Goal: Entertainment & Leisure: Consume media (video, audio)

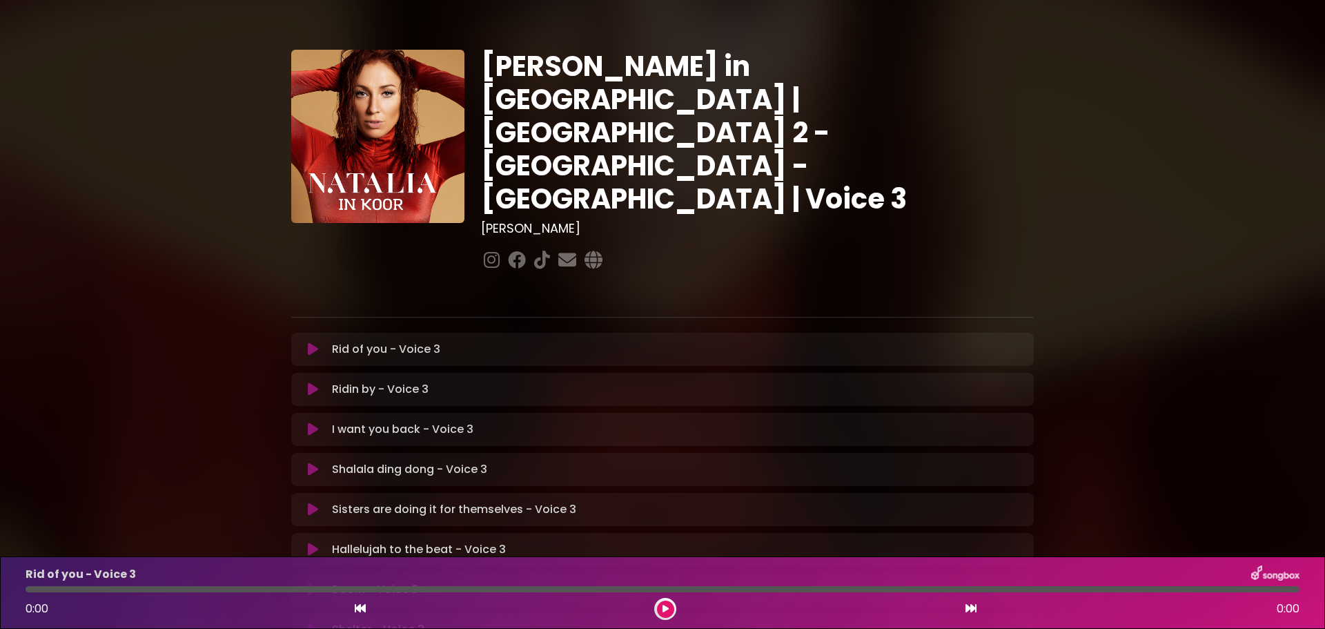
click at [312, 342] on icon at bounding box center [313, 349] width 10 height 14
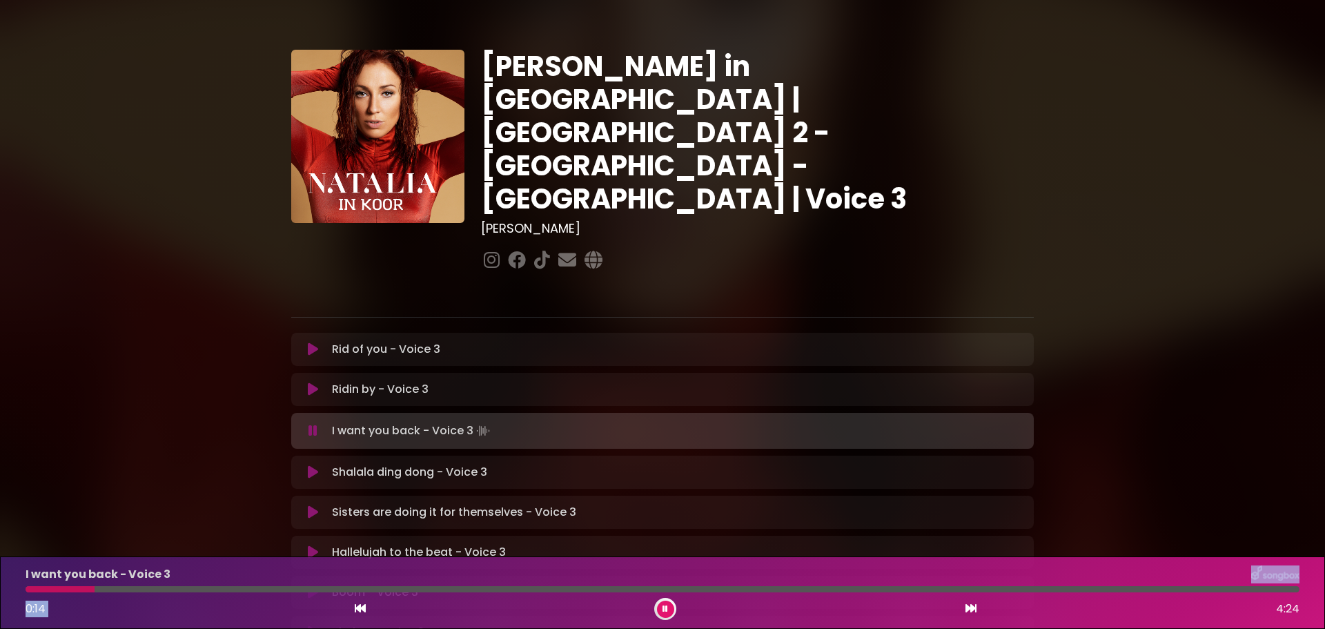
drag, startPoint x: 846, startPoint y: 582, endPoint x: 878, endPoint y: 599, distance: 36.4
click at [878, 599] on div "I want you back - Voice 3 0:14 4:24" at bounding box center [662, 592] width 1291 height 55
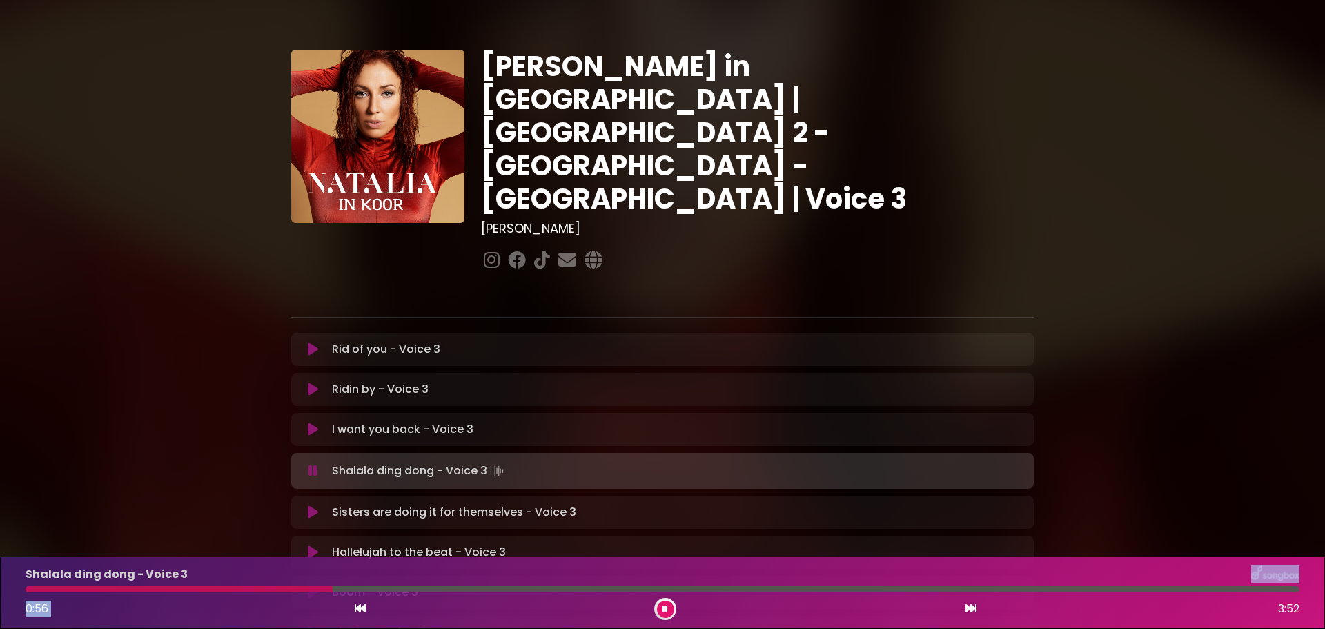
click at [315, 464] on icon at bounding box center [313, 471] width 9 height 14
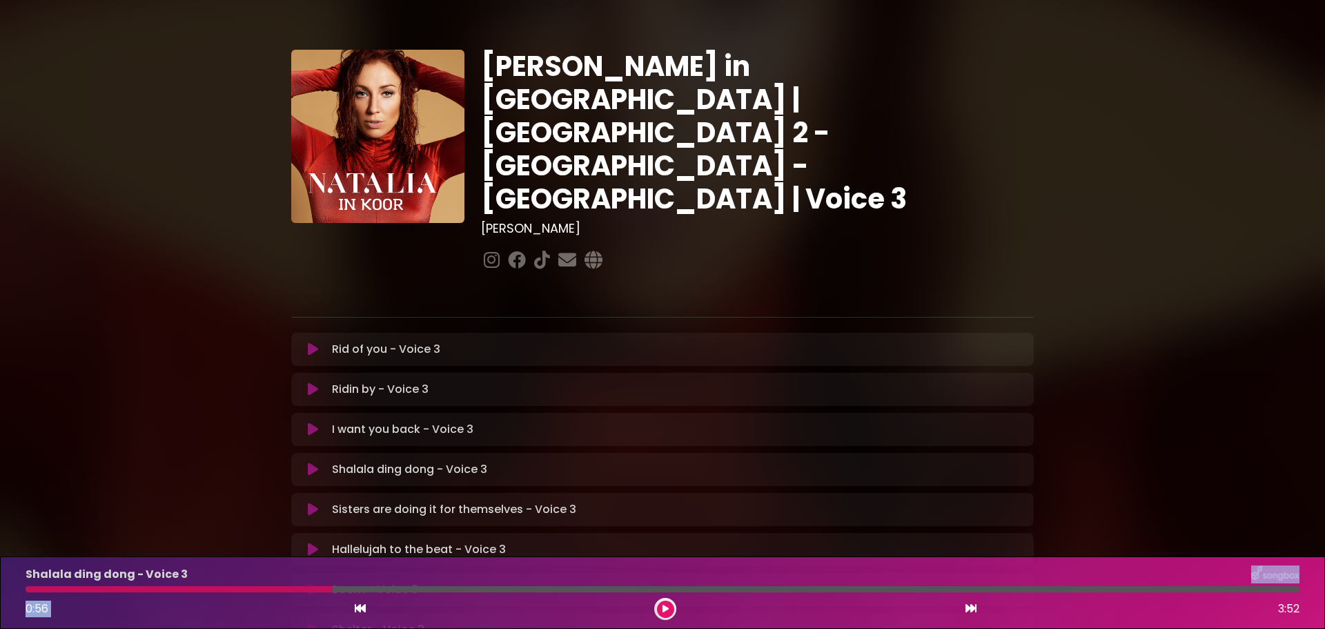
click at [310, 463] on icon at bounding box center [313, 470] width 10 height 14
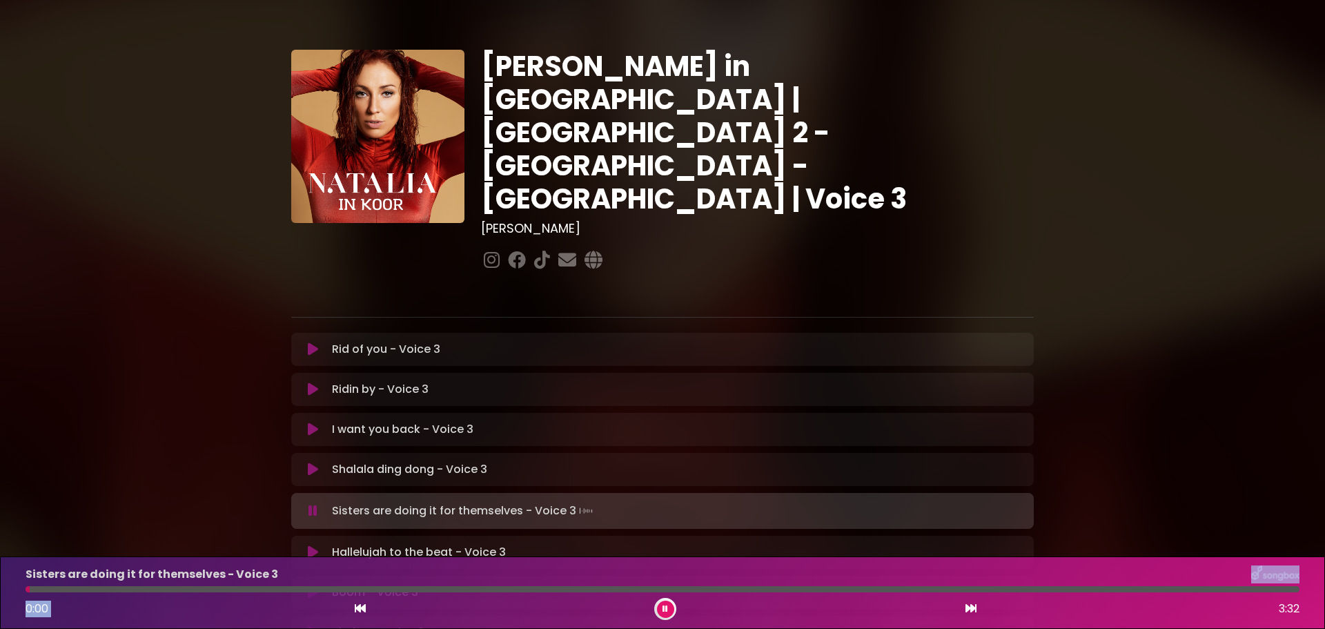
click at [309, 504] on icon at bounding box center [313, 511] width 9 height 14
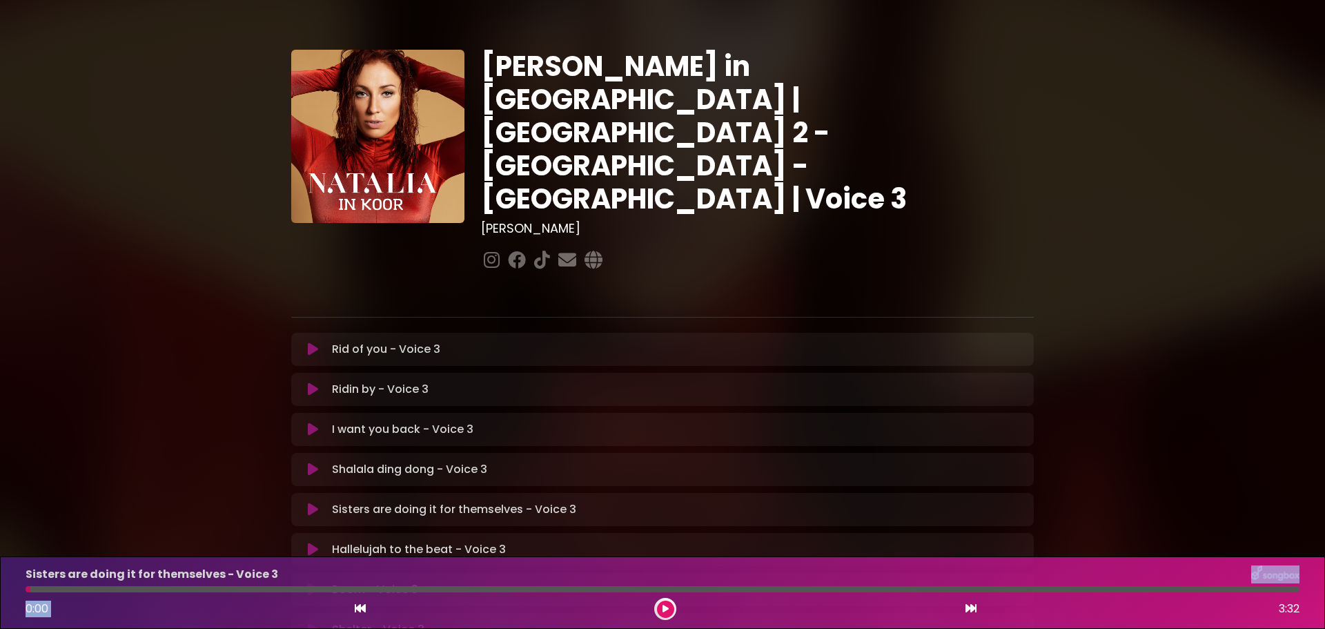
click at [308, 503] on icon at bounding box center [313, 510] width 10 height 14
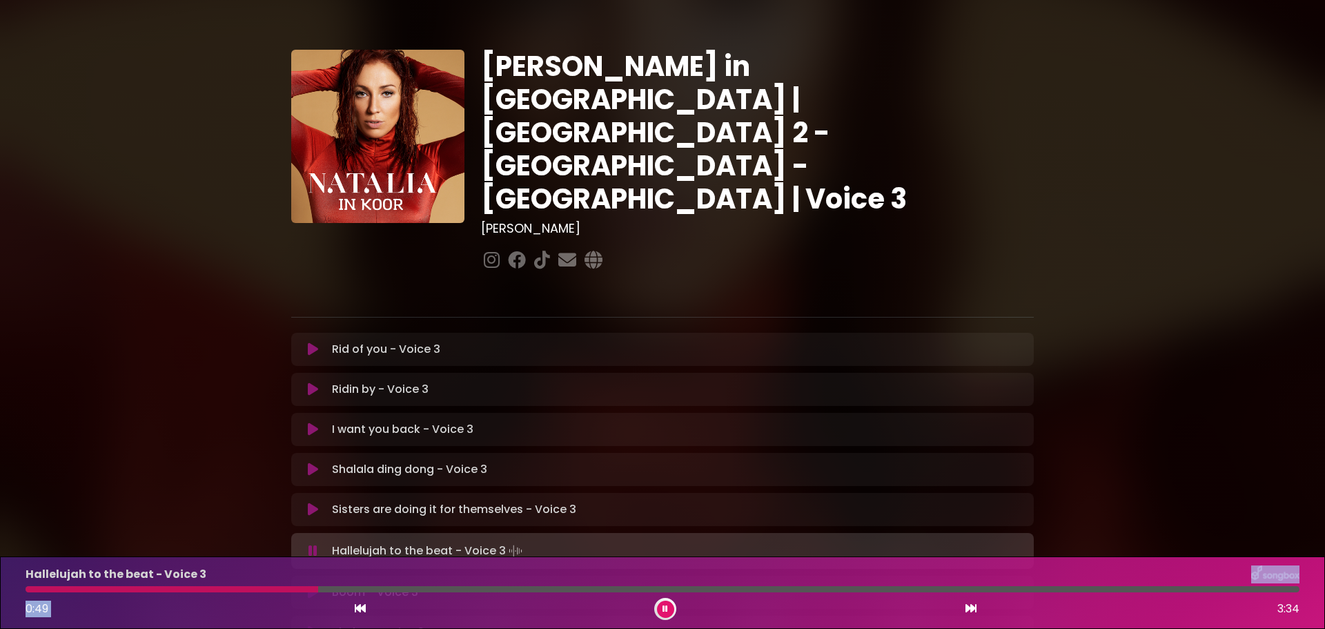
click at [316, 544] on icon at bounding box center [313, 551] width 9 height 14
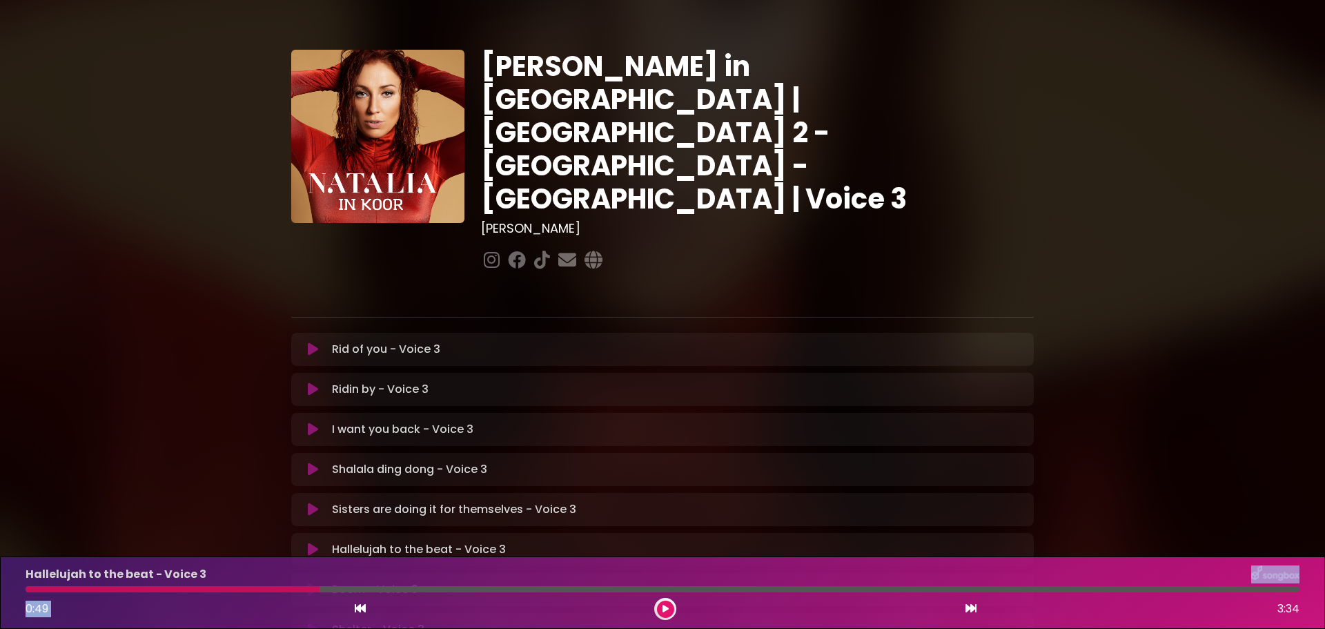
click at [314, 543] on icon at bounding box center [313, 550] width 10 height 14
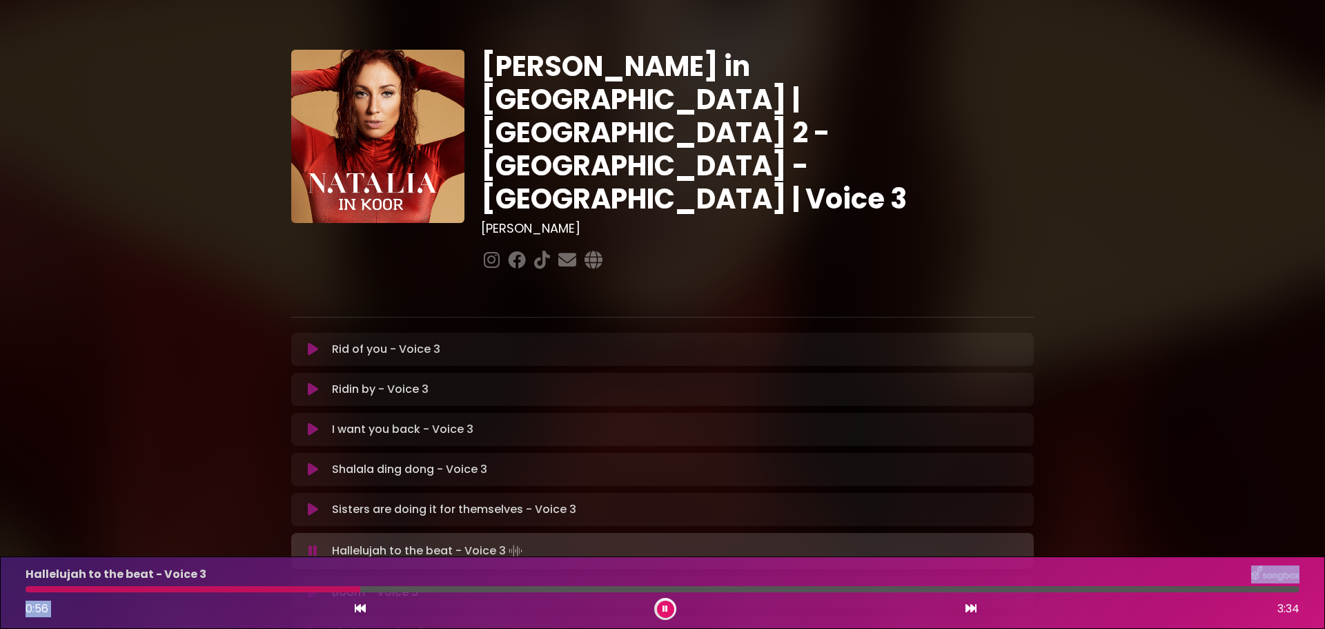
click at [359, 604] on icon at bounding box center [360, 608] width 11 height 11
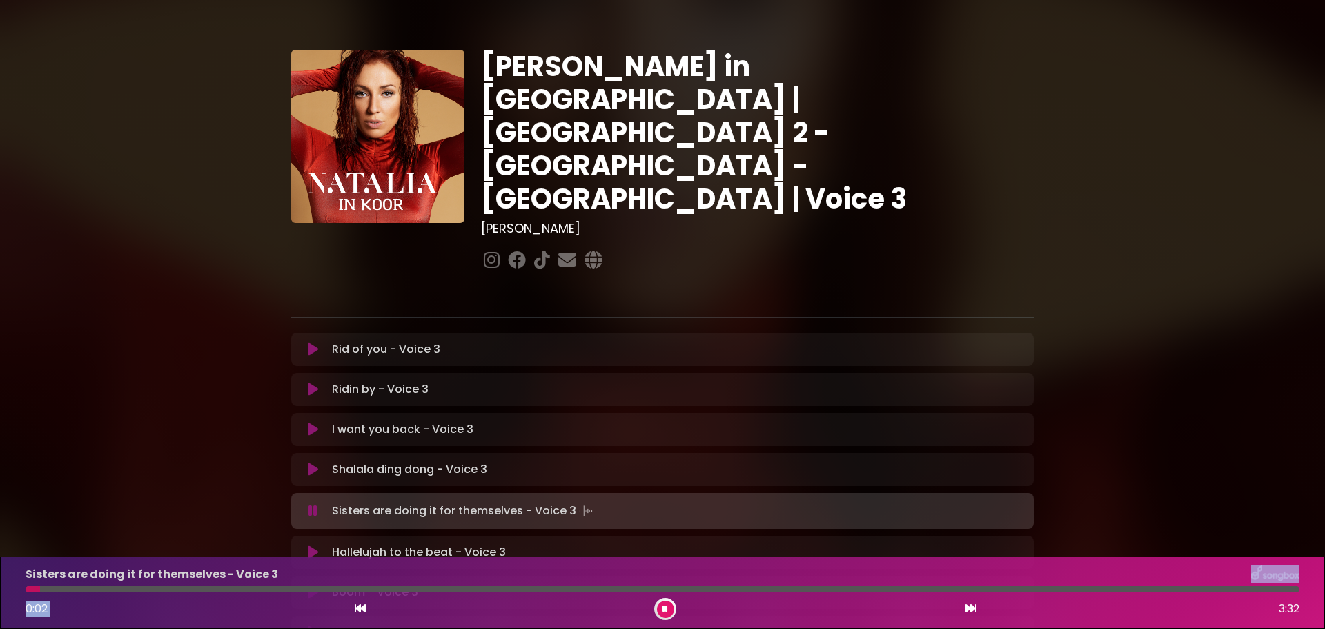
click at [318, 545] on icon at bounding box center [313, 552] width 10 height 14
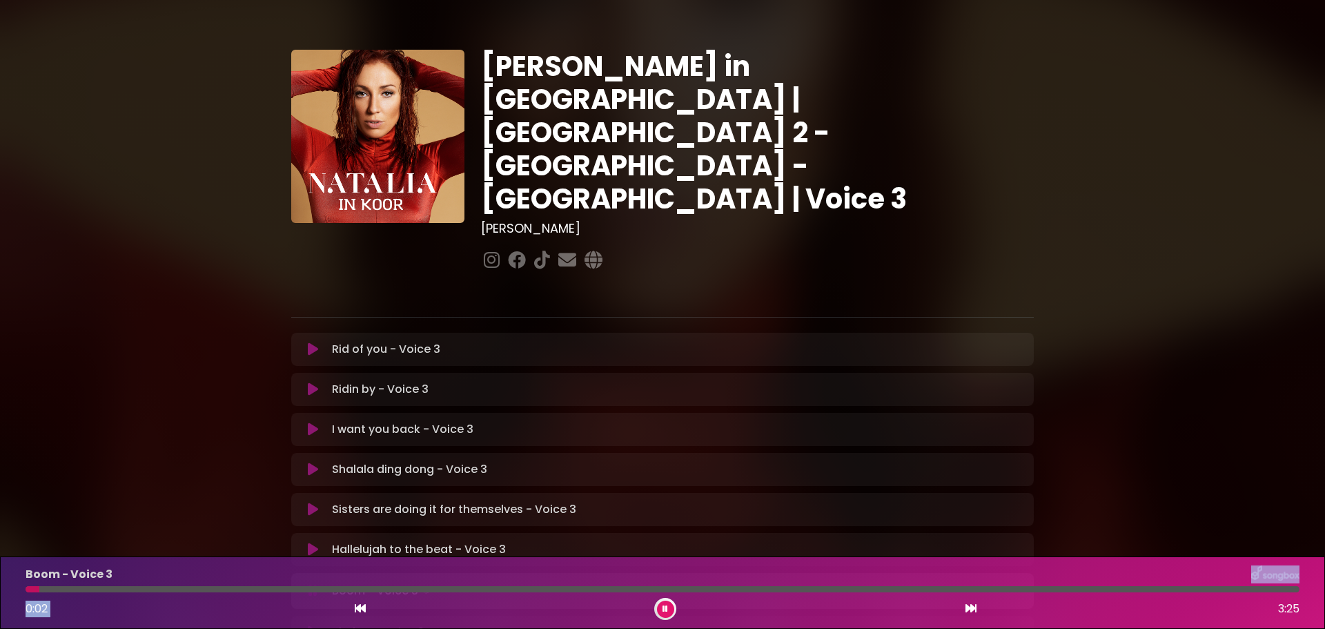
click at [315, 543] on icon at bounding box center [313, 550] width 10 height 14
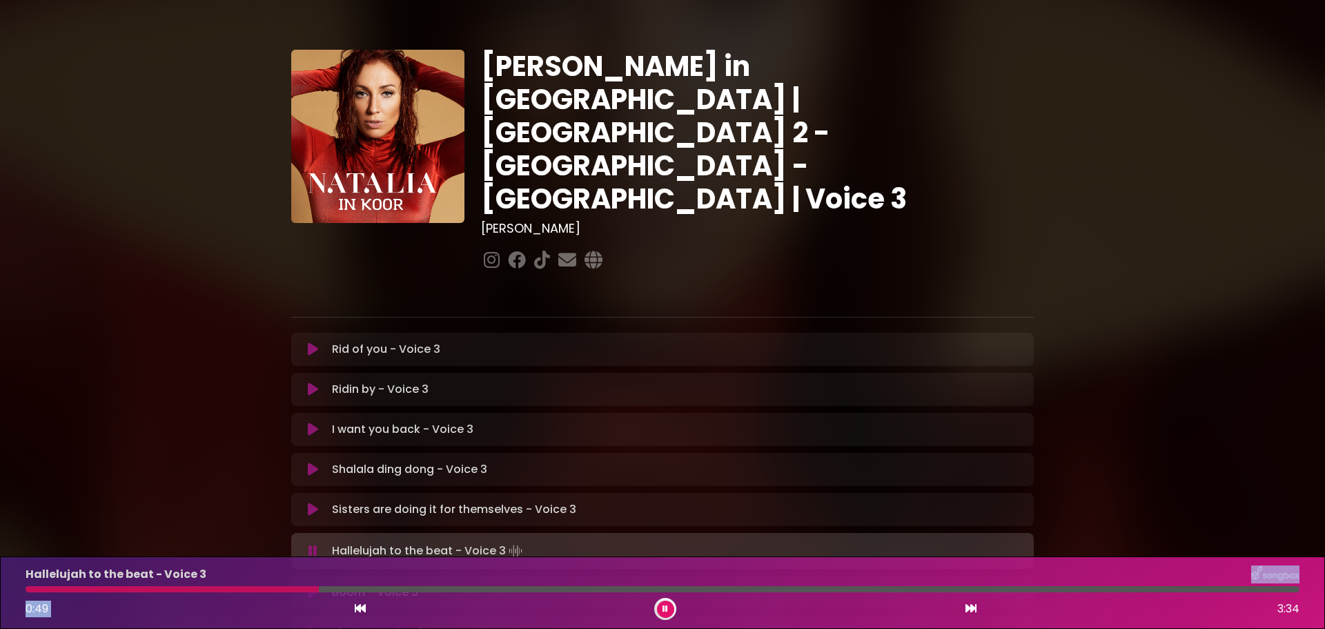
click at [311, 544] on icon at bounding box center [313, 551] width 9 height 14
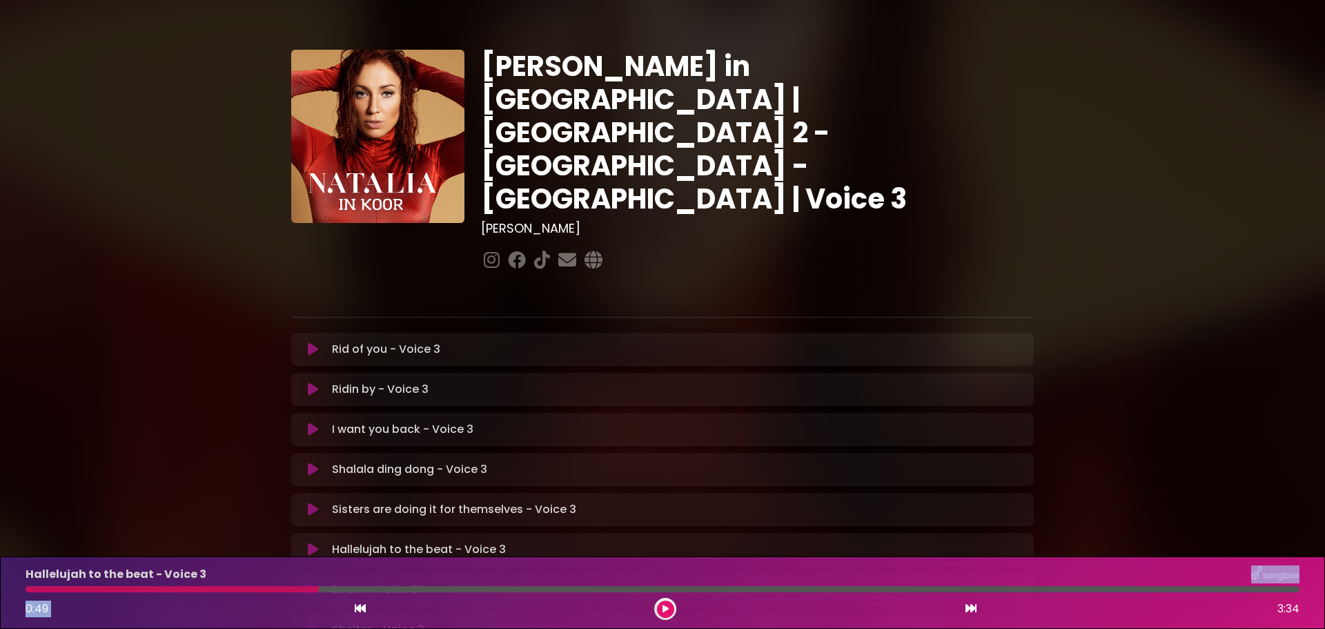
click at [313, 543] on icon at bounding box center [313, 550] width 10 height 14
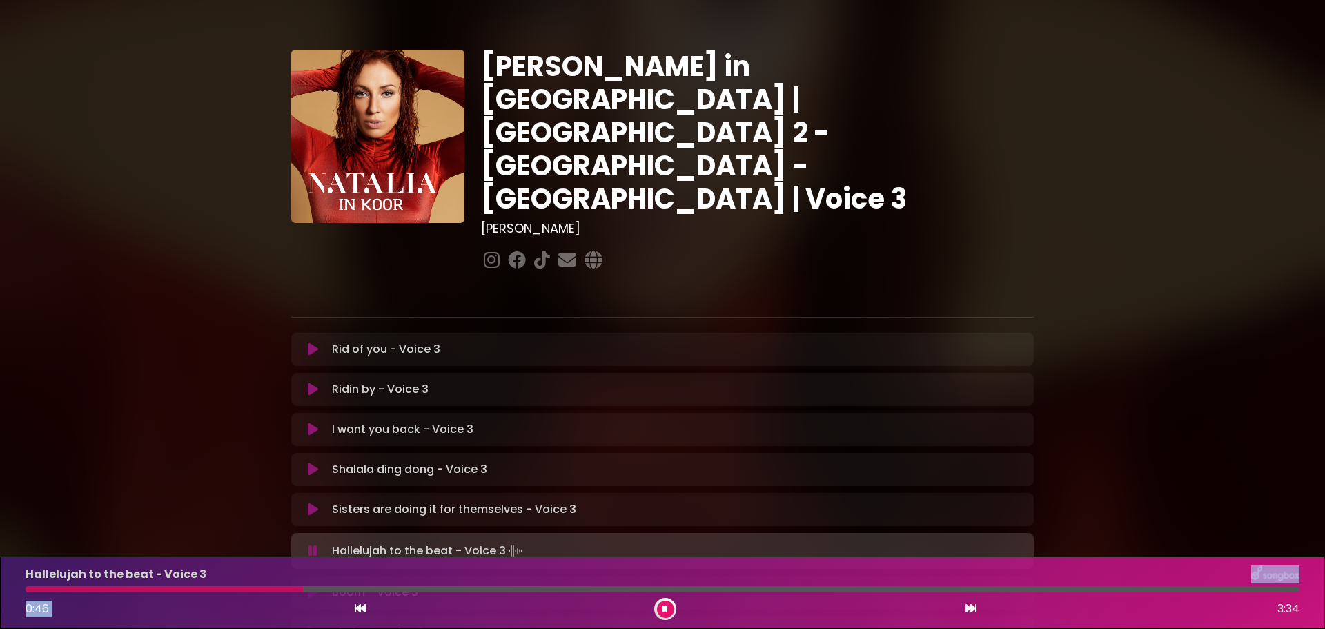
click at [303, 592] on div at bounding box center [165, 589] width 278 height 6
click at [276, 592] on div at bounding box center [181, 589] width 311 height 6
click at [193, 591] on div at bounding box center [166, 589] width 280 height 6
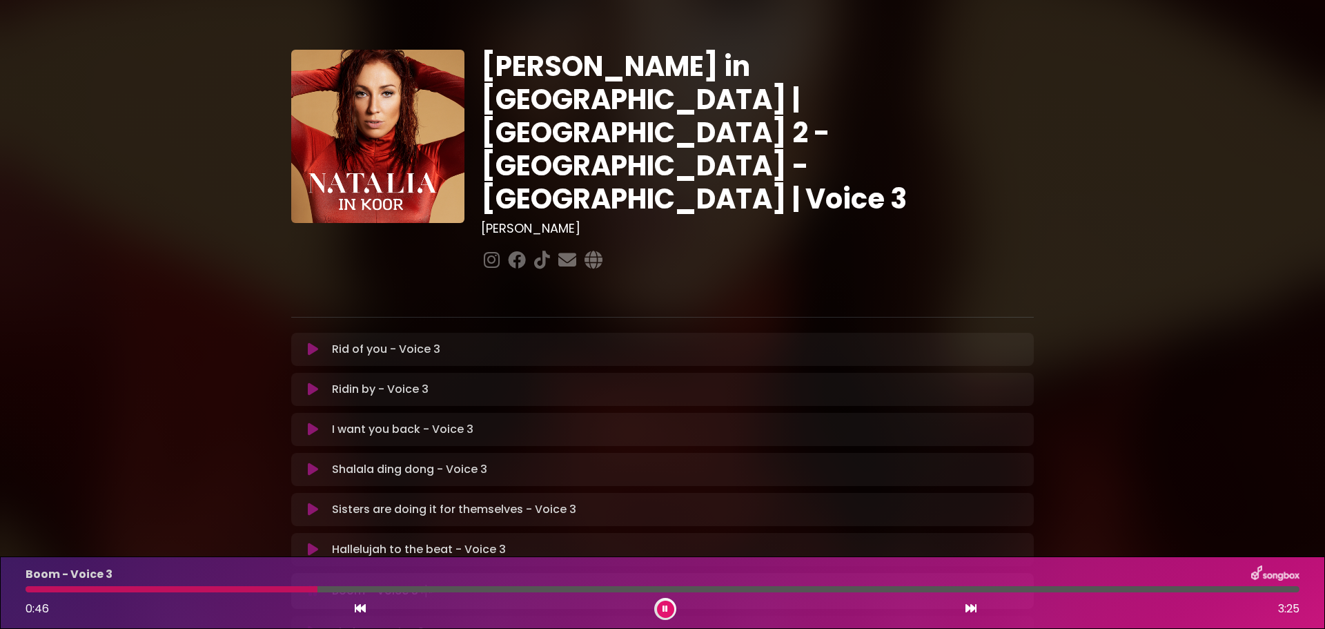
click at [311, 584] on icon at bounding box center [313, 591] width 9 height 14
click at [313, 583] on icon at bounding box center [313, 590] width 10 height 14
click at [309, 584] on icon at bounding box center [313, 591] width 9 height 14
click at [307, 583] on button at bounding box center [313, 590] width 27 height 14
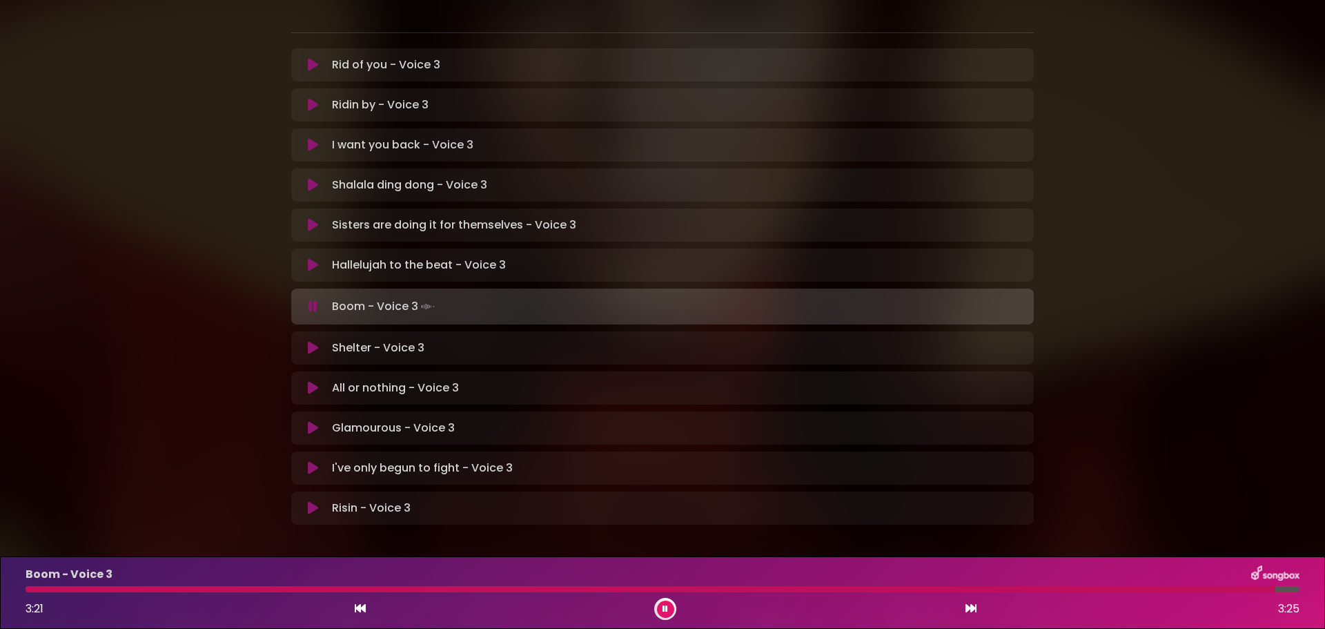
scroll to position [290, 0]
